Goal: Task Accomplishment & Management: Manage account settings

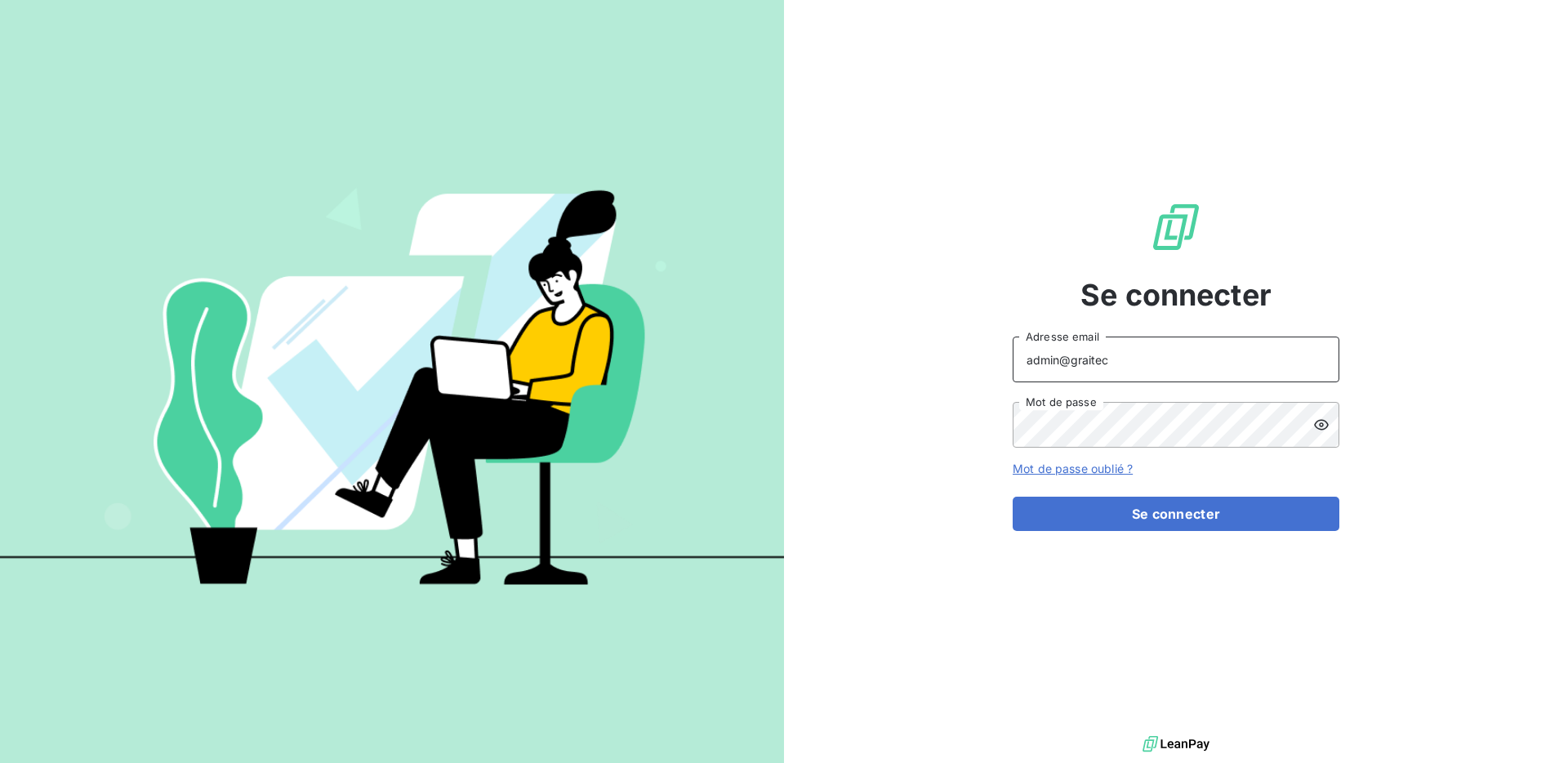
click at [1114, 365] on input "admin@graitec" at bounding box center [1176, 359] width 327 height 46
type input "admin@graitec"
click at [1143, 523] on button "Se connecter" at bounding box center [1176, 513] width 327 height 35
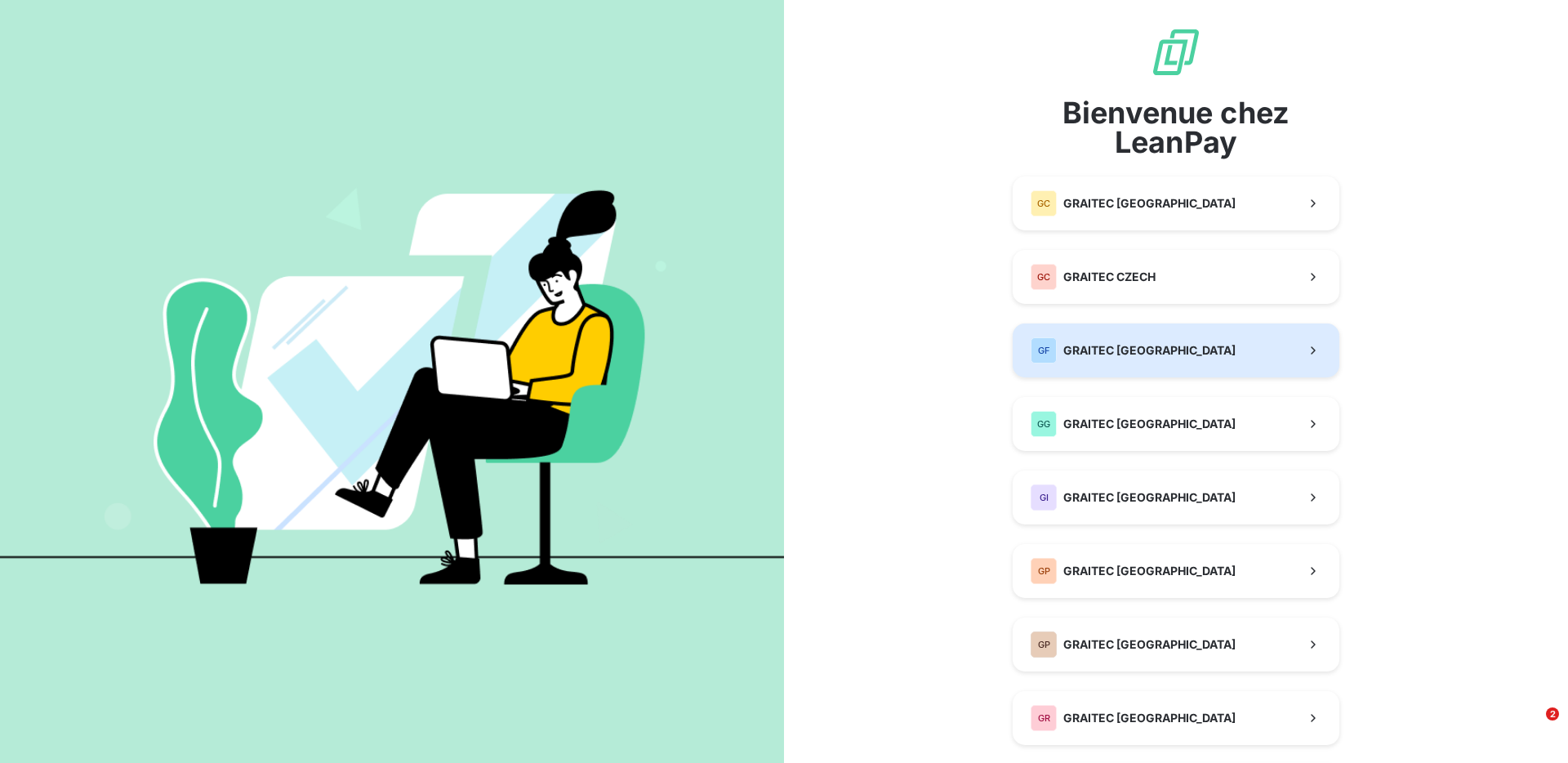
click at [1184, 343] on button "GF GRAITEC [GEOGRAPHIC_DATA]" at bounding box center [1176, 351] width 327 height 54
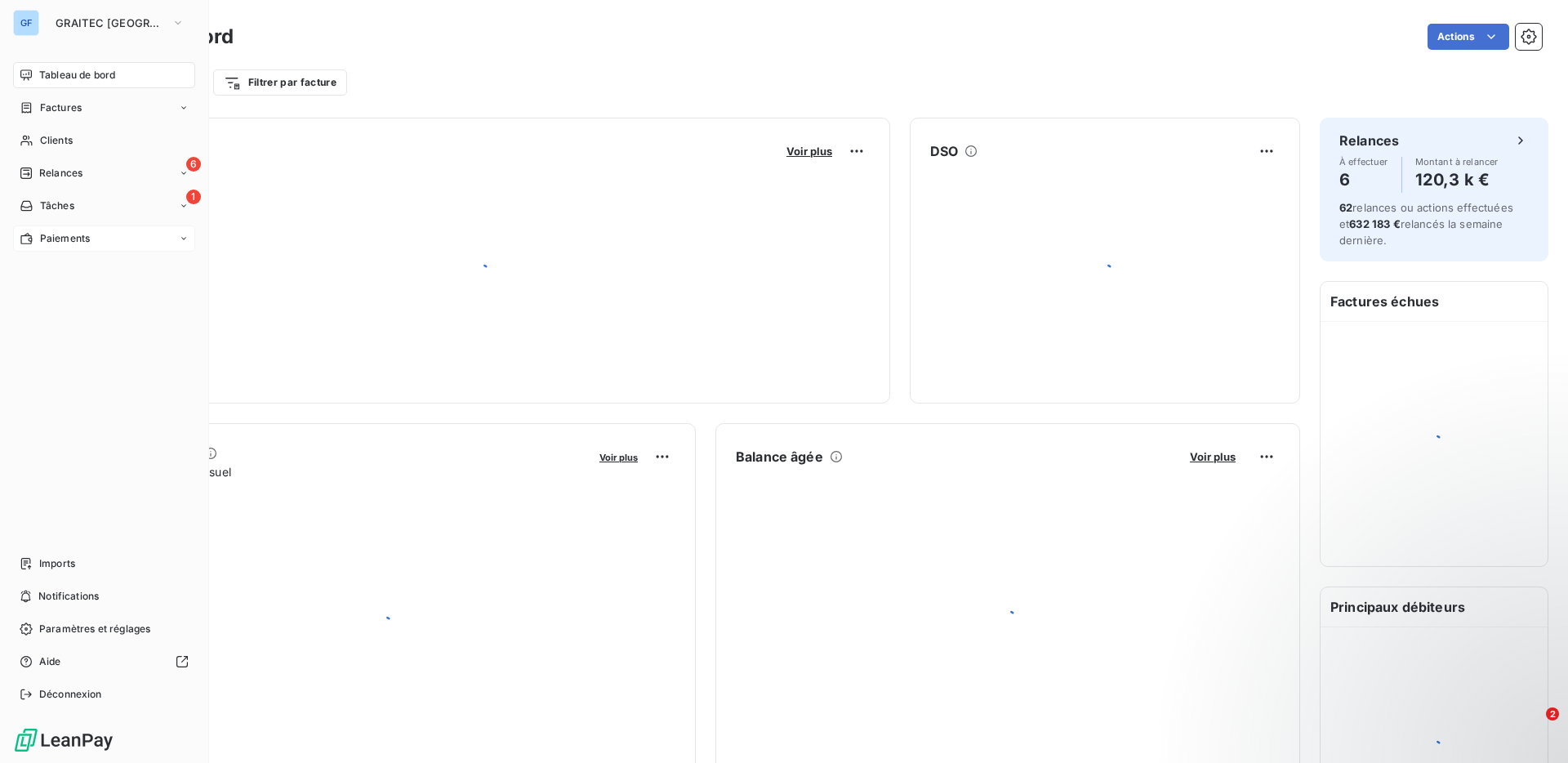
click at [30, 241] on icon at bounding box center [26, 239] width 12 height 12
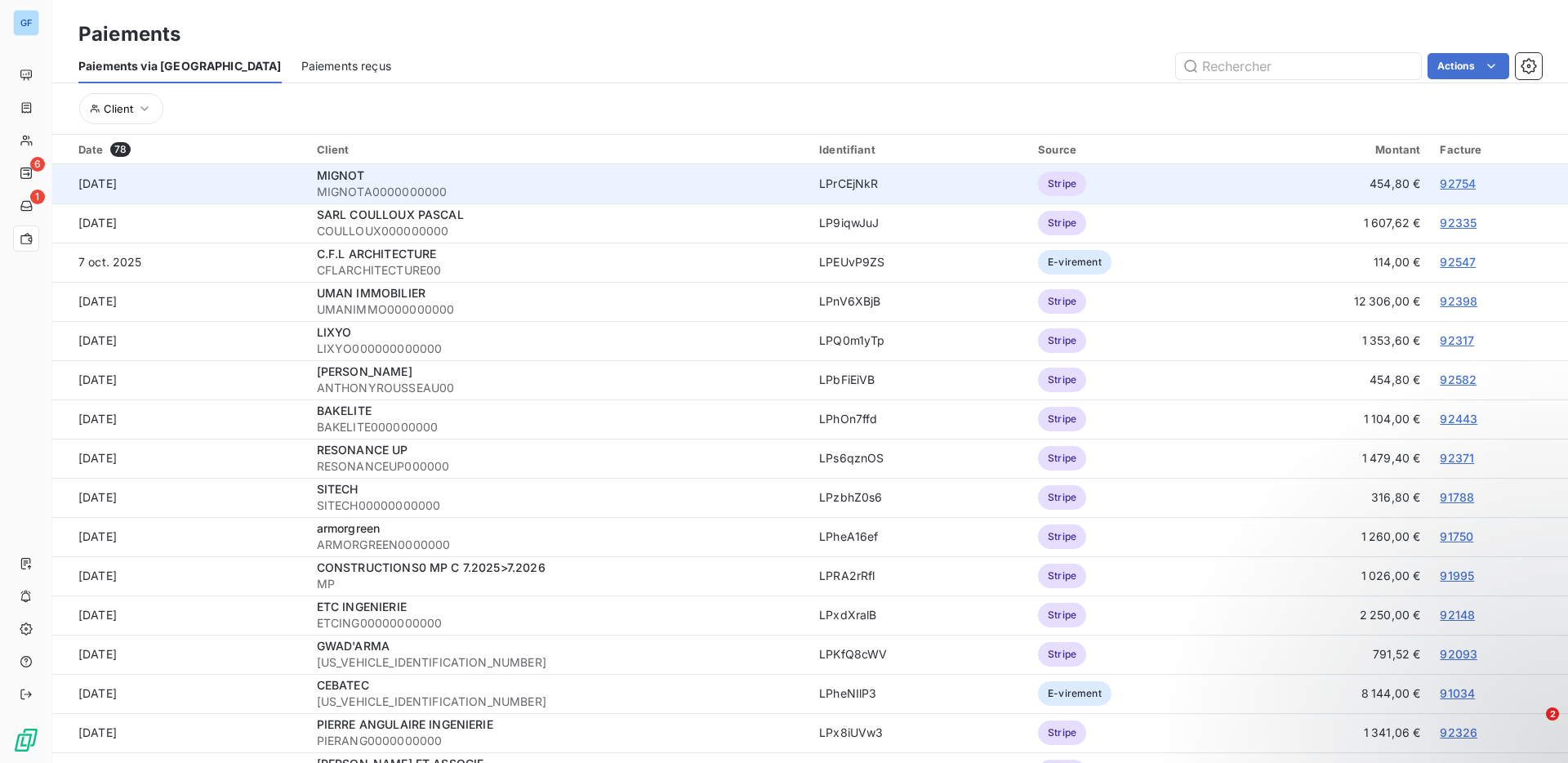
click at [1458, 183] on link "92754" at bounding box center [1457, 183] width 36 height 14
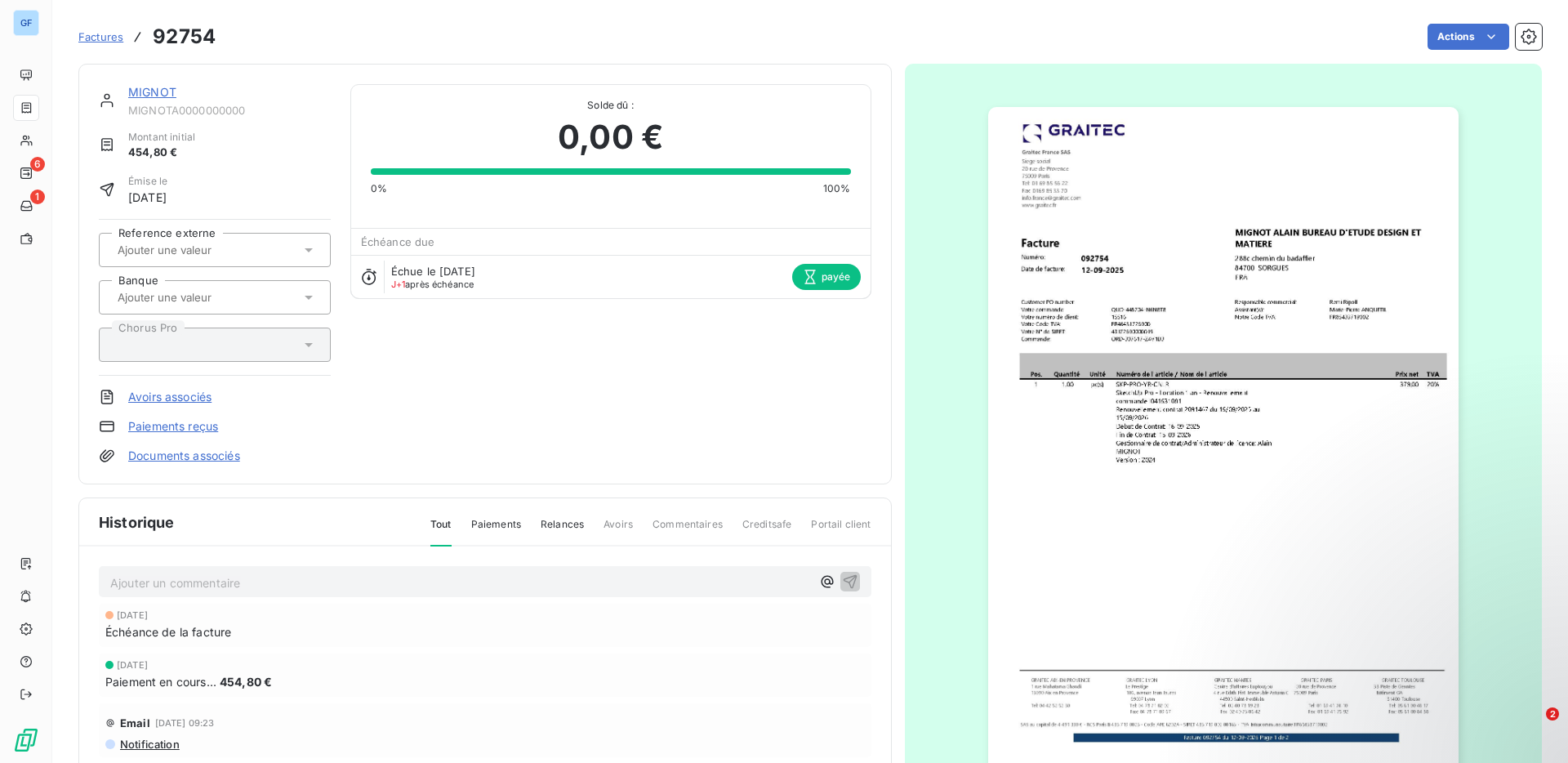
click at [160, 86] on link "MIGNOT" at bounding box center [152, 91] width 48 height 14
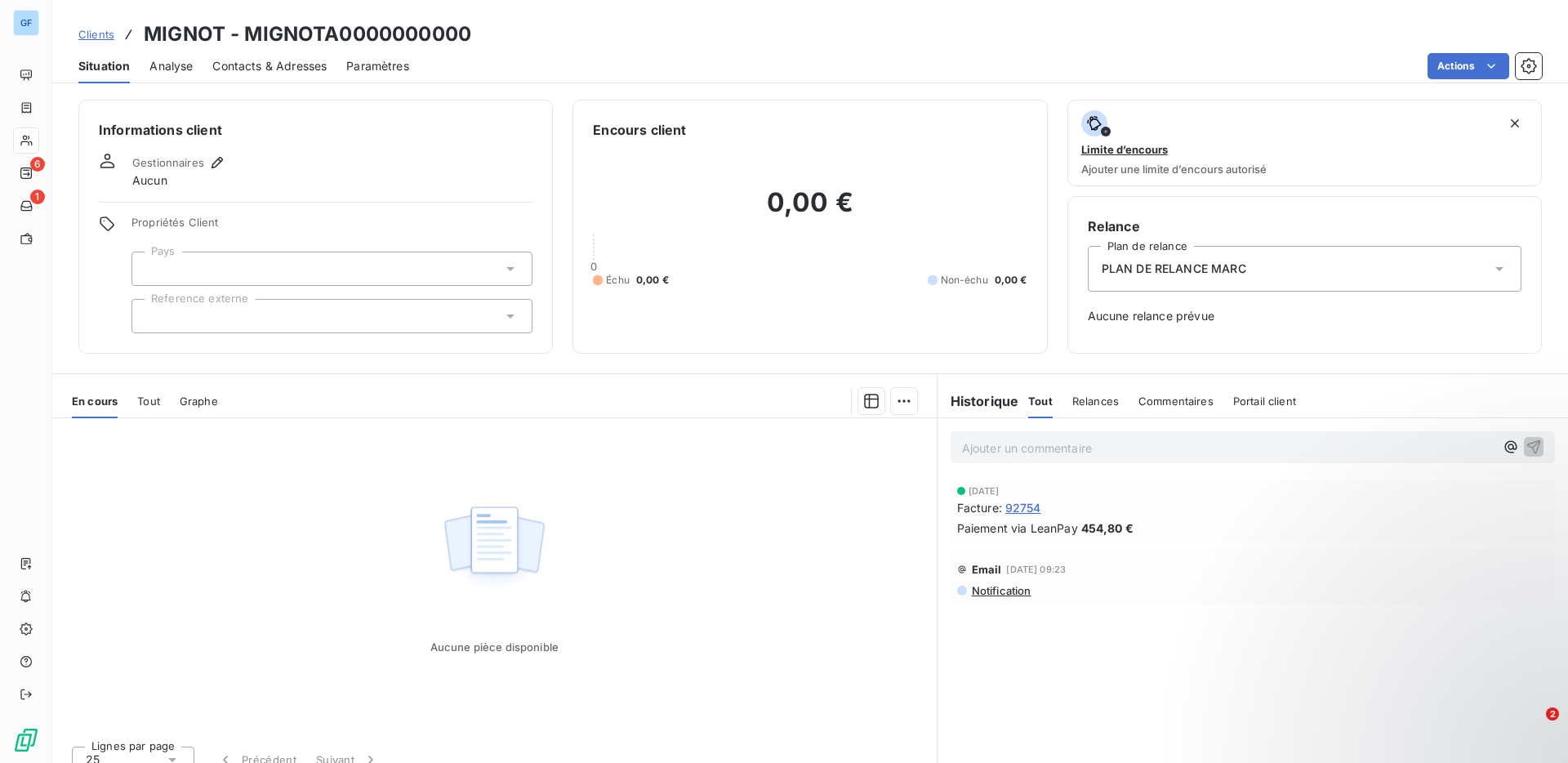
click at [153, 397] on span "Tout" at bounding box center [148, 401] width 23 height 13
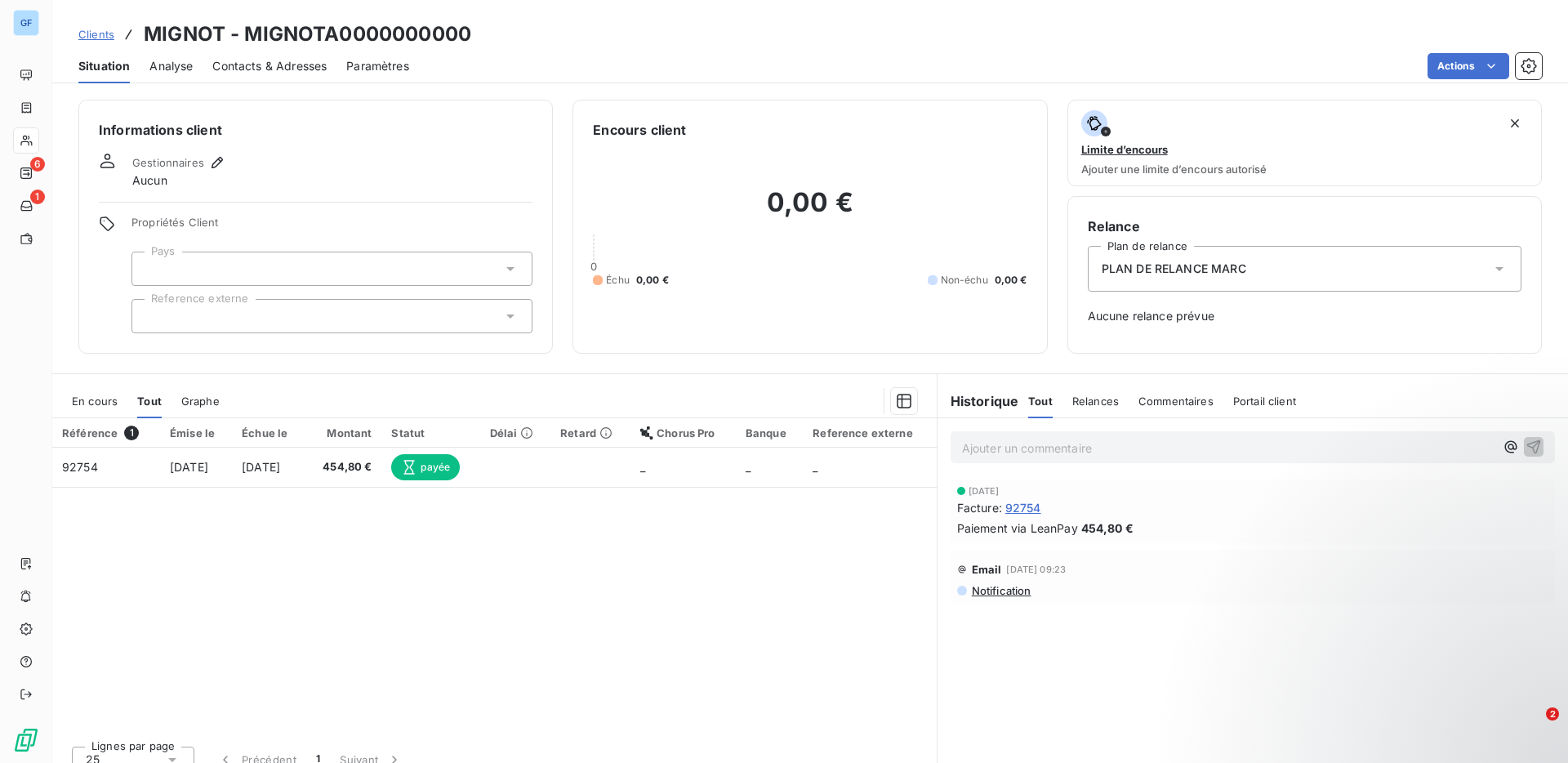
click at [112, 390] on div "En cours" at bounding box center [95, 401] width 46 height 35
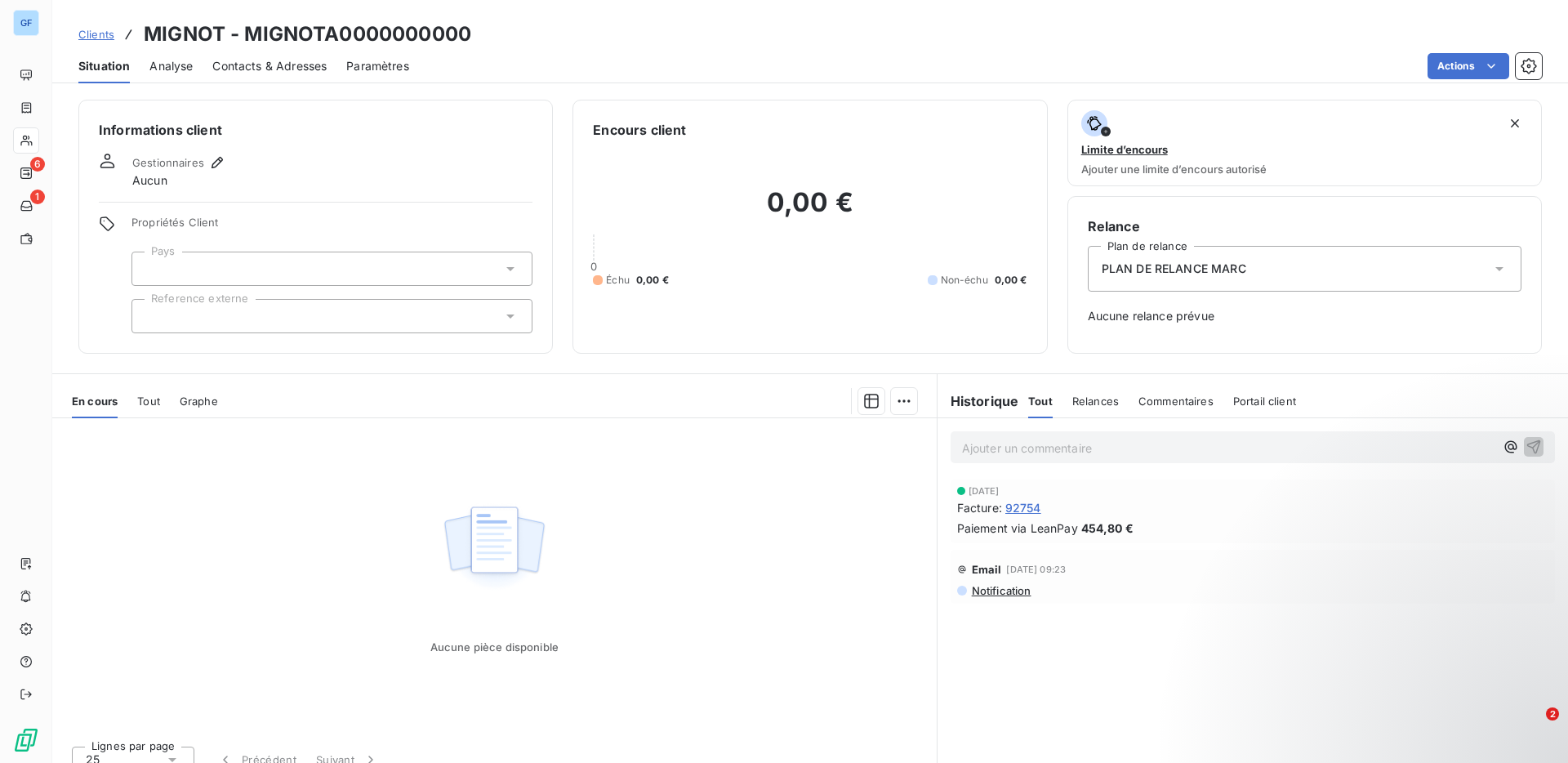
click at [149, 406] on span "Tout" at bounding box center [148, 401] width 23 height 13
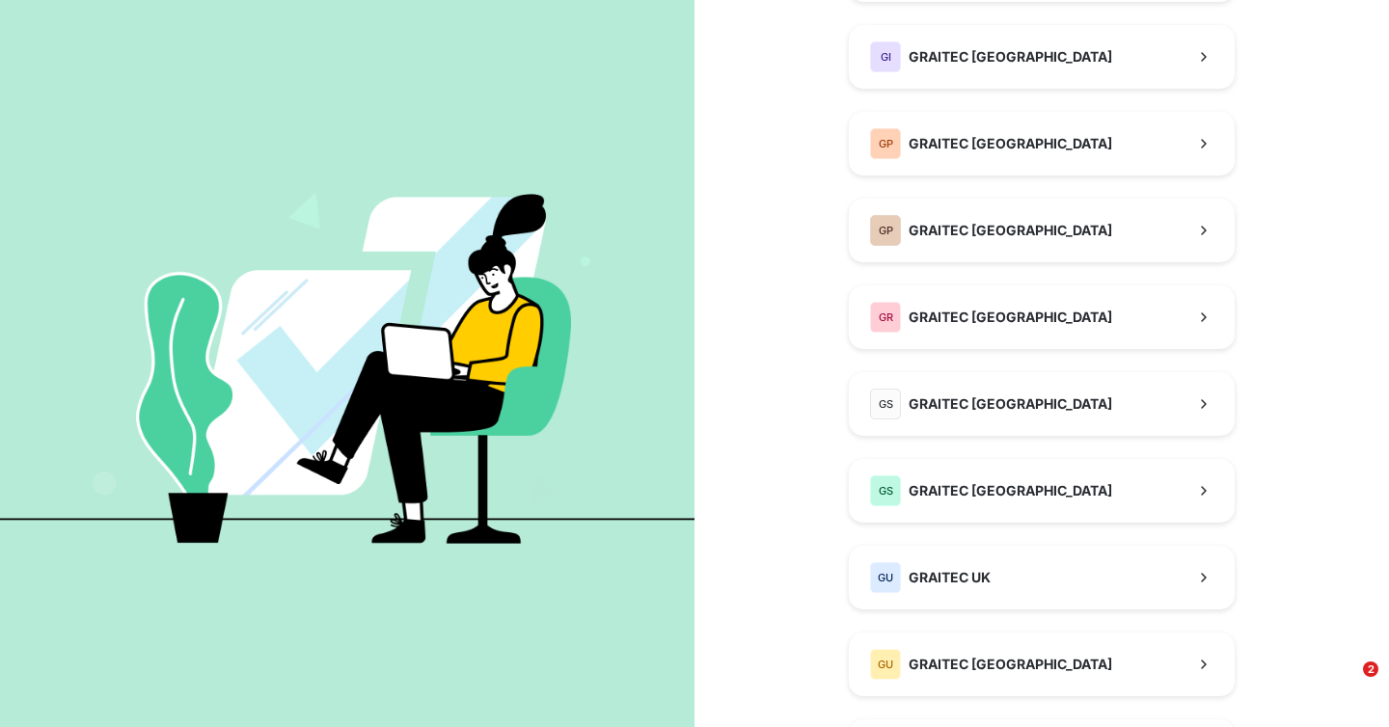
scroll to position [652, 0]
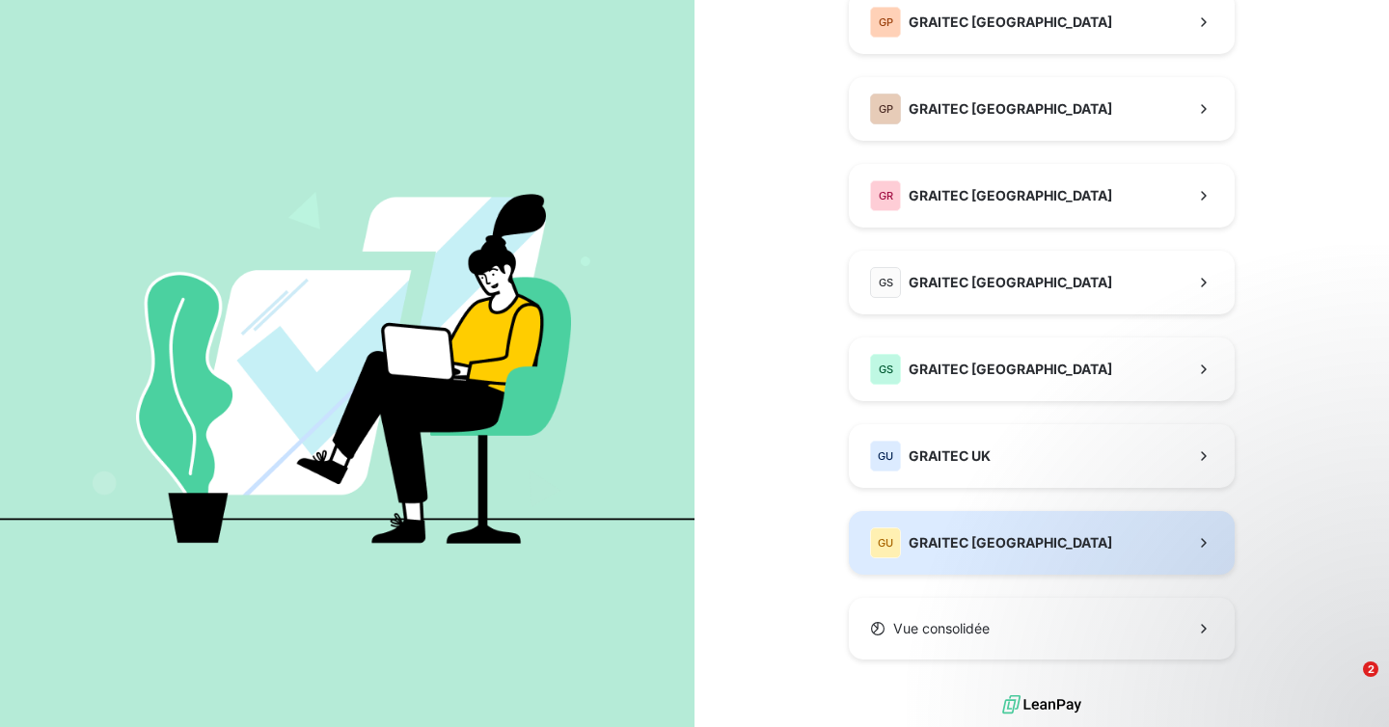
click at [992, 517] on button "GU GRAITEC USA" at bounding box center [1042, 543] width 386 height 64
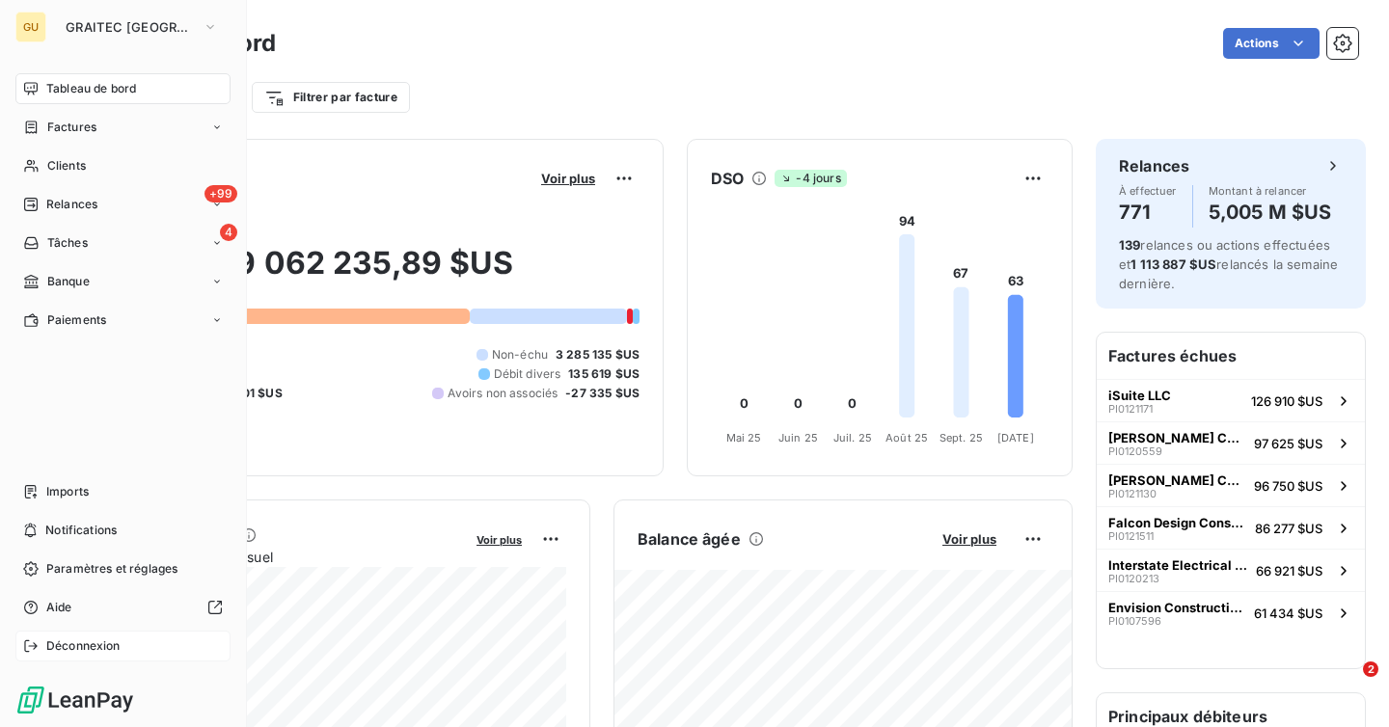
click at [56, 639] on span "Déconnexion" at bounding box center [83, 646] width 74 height 17
